Goal: Navigation & Orientation: Find specific page/section

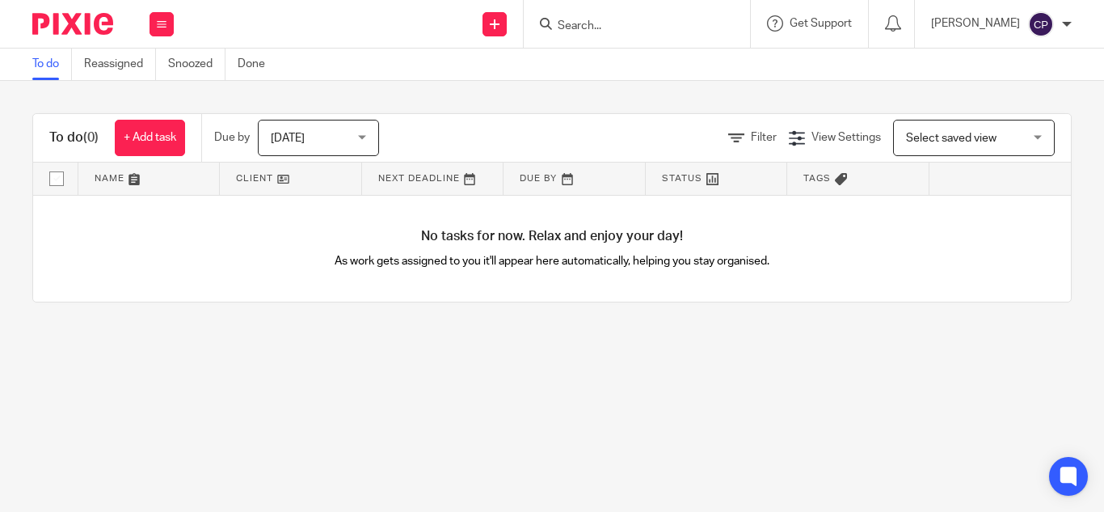
click at [322, 134] on span "[DATE]" at bounding box center [314, 137] width 86 height 34
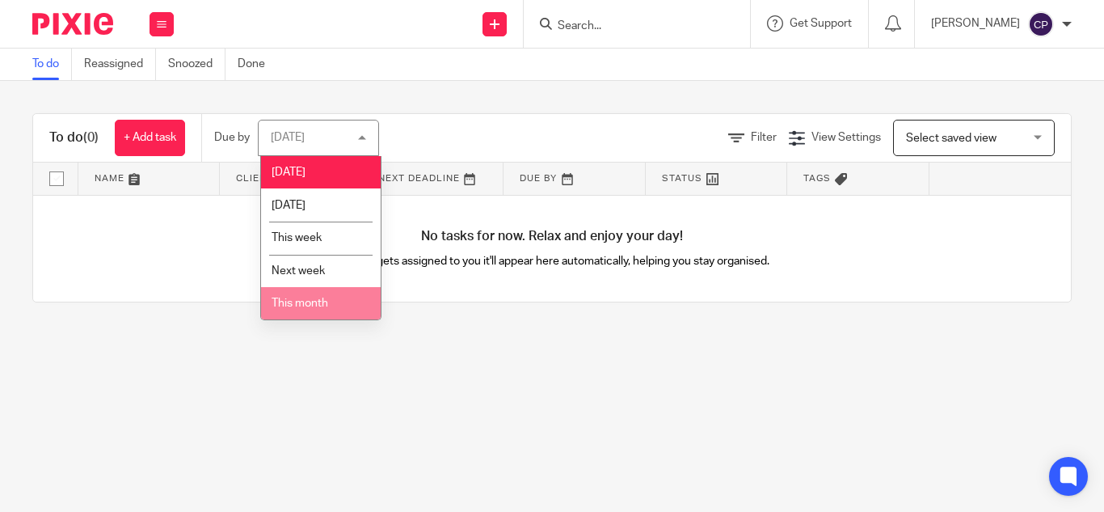
click at [318, 292] on li "This month" at bounding box center [321, 303] width 120 height 33
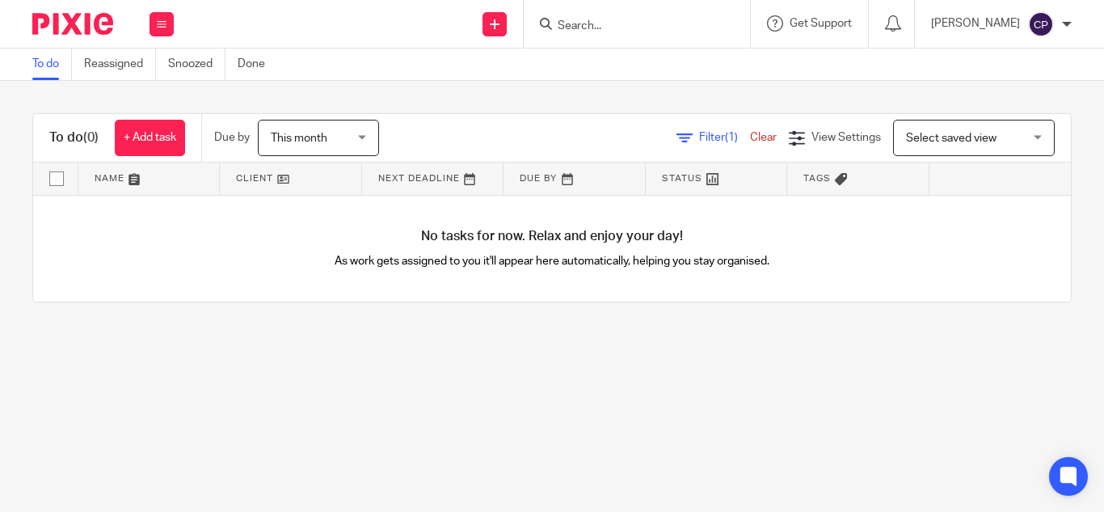
click at [1067, 21] on div at bounding box center [1067, 24] width 10 height 10
click at [167, 27] on button at bounding box center [161, 24] width 24 height 24
click at [160, 146] on link "Team" at bounding box center [153, 146] width 27 height 11
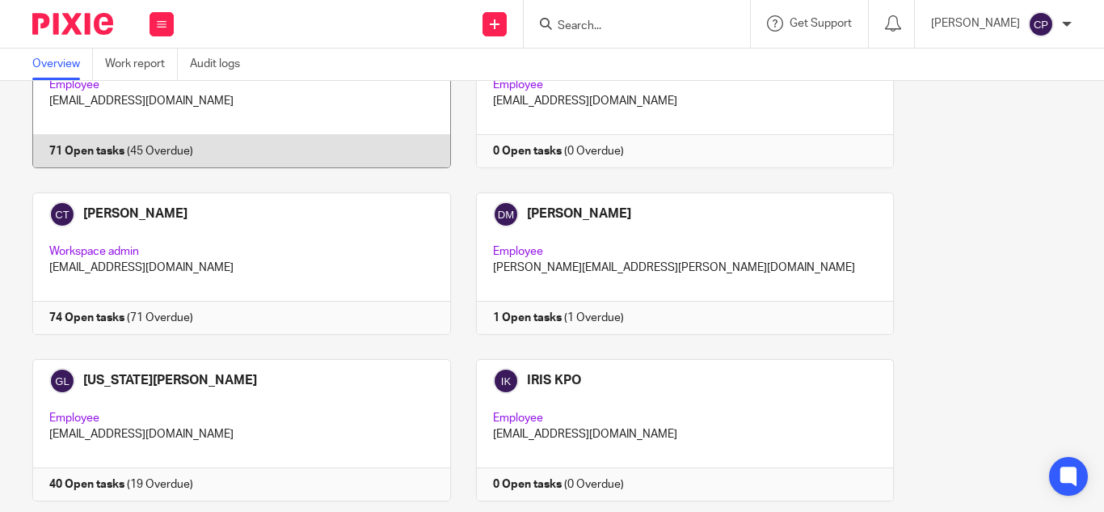
scroll to position [194, 0]
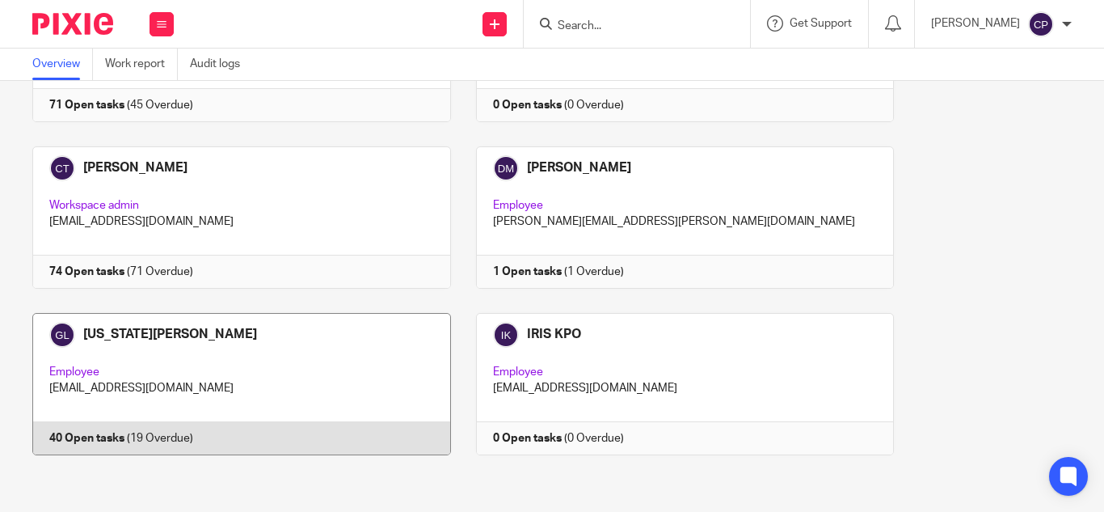
click at [141, 357] on link at bounding box center [229, 384] width 444 height 142
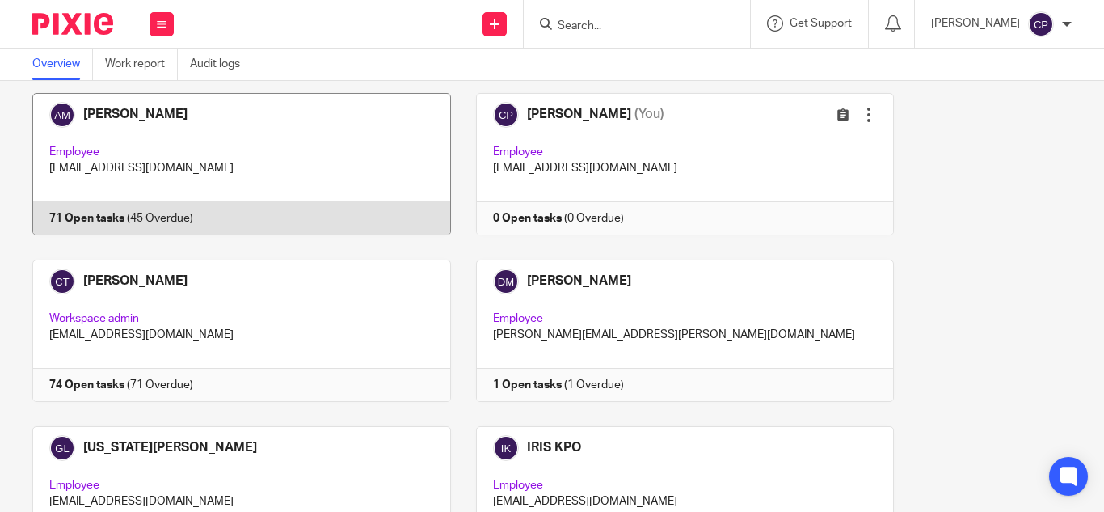
scroll to position [162, 0]
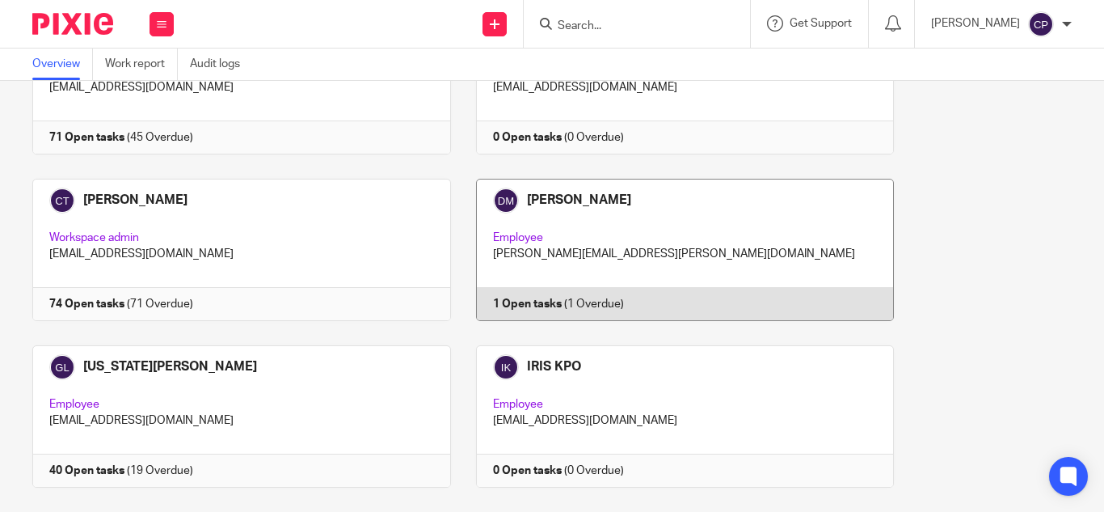
click at [672, 204] on link at bounding box center [673, 250] width 444 height 142
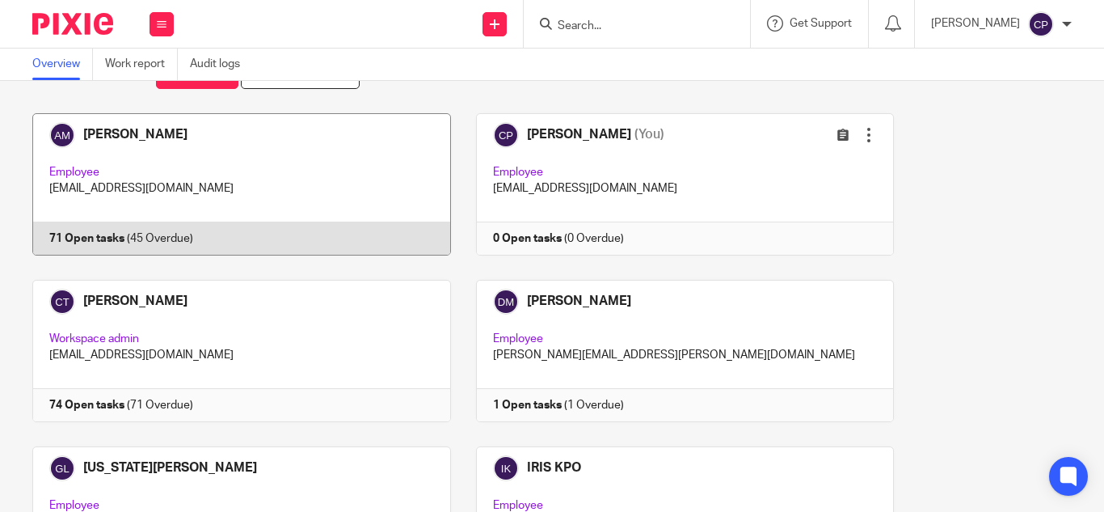
scroll to position [32, 0]
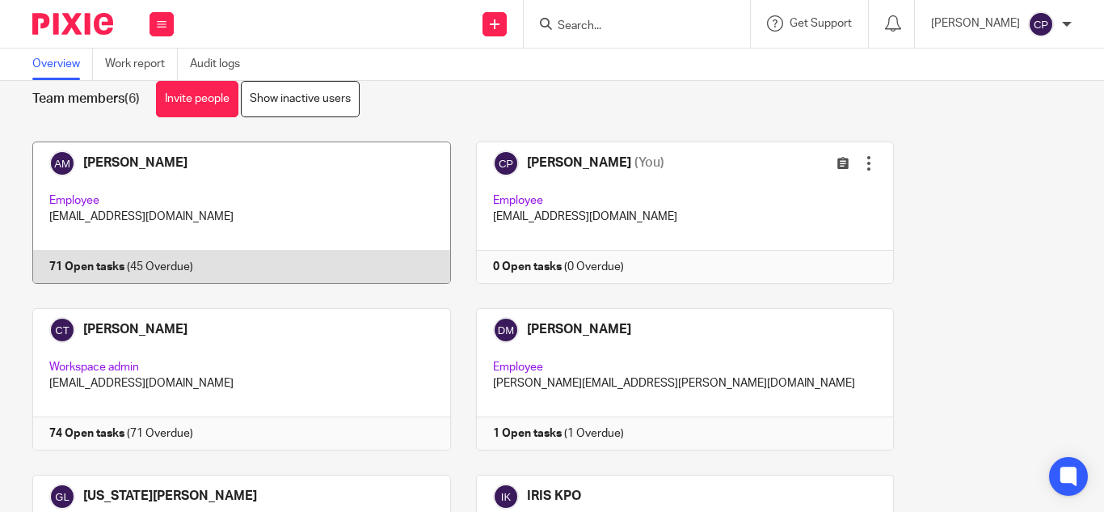
click at [337, 218] on link at bounding box center [229, 212] width 444 height 142
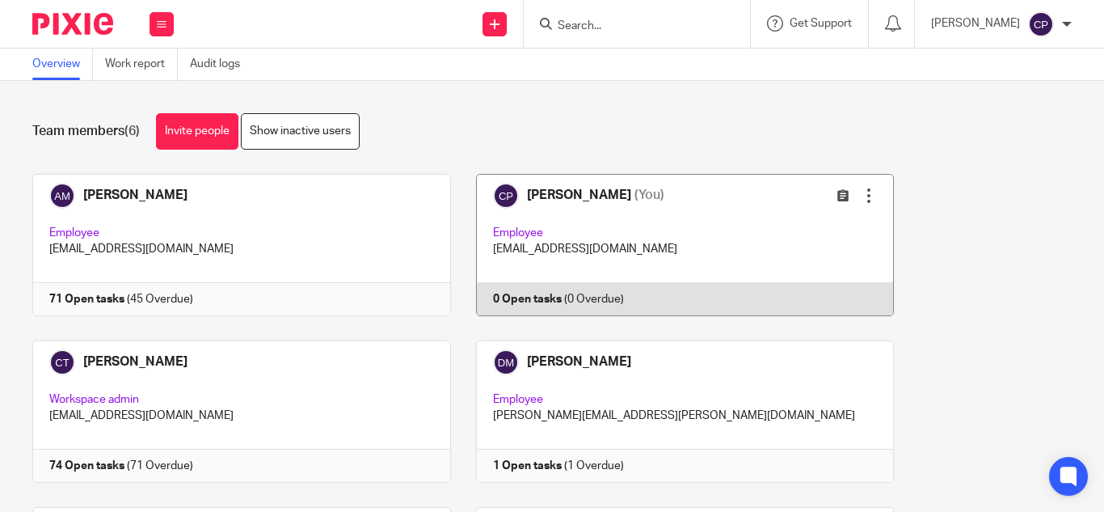
click at [652, 264] on link at bounding box center [673, 245] width 444 height 142
